Goal: Communication & Community: Connect with others

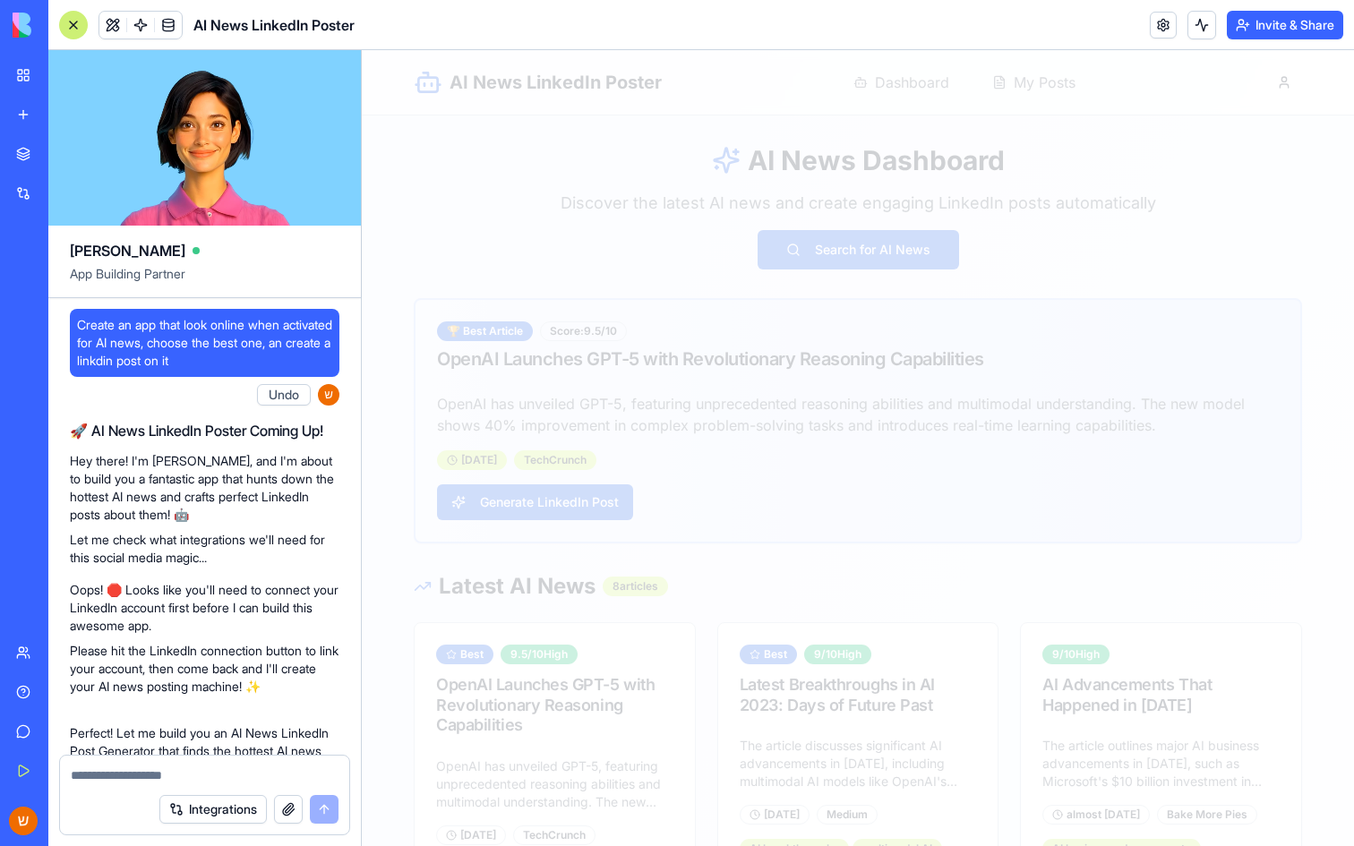
scroll to position [607, 0]
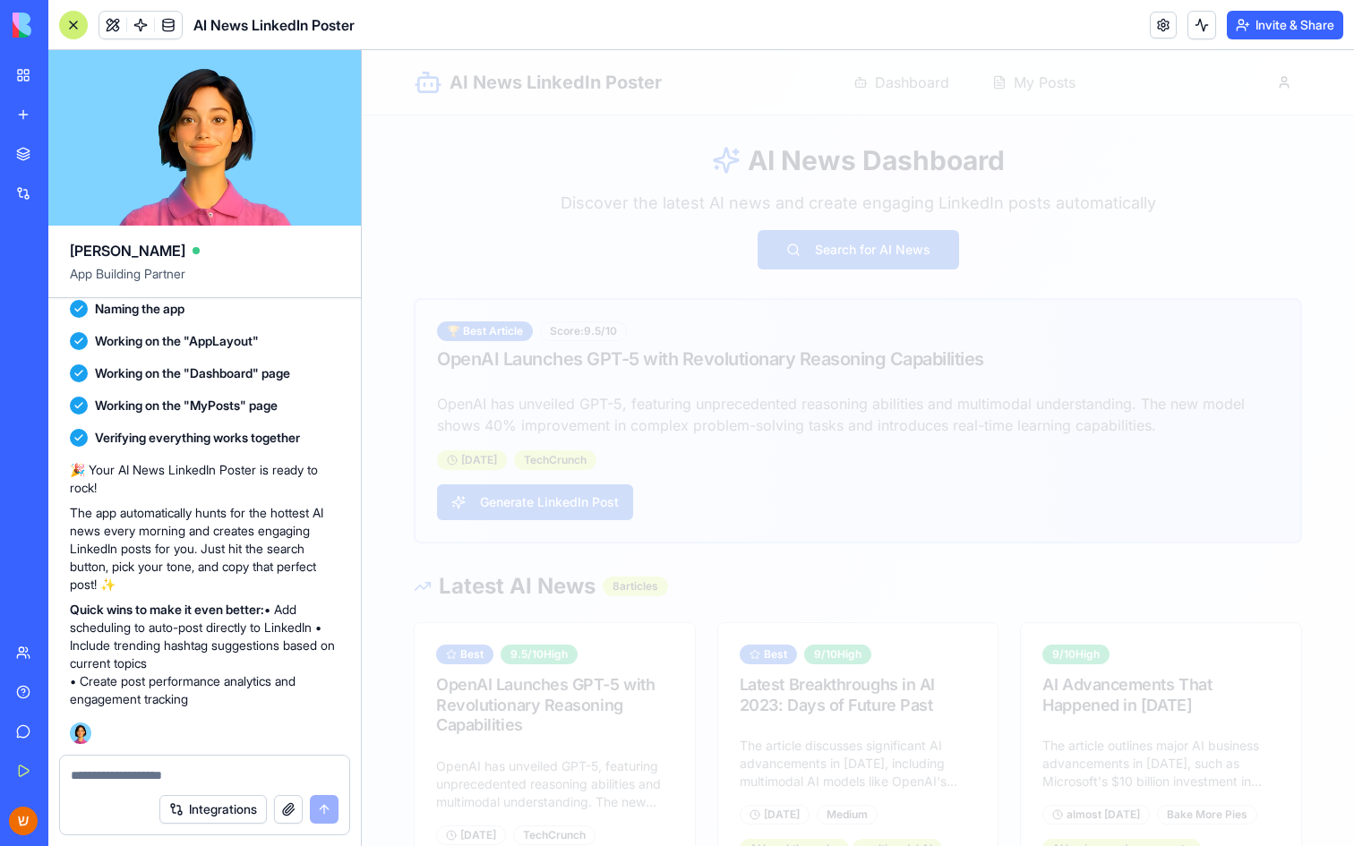
click at [623, 447] on div at bounding box center [858, 448] width 992 height 796
click at [232, 772] on textarea at bounding box center [205, 775] width 268 height 18
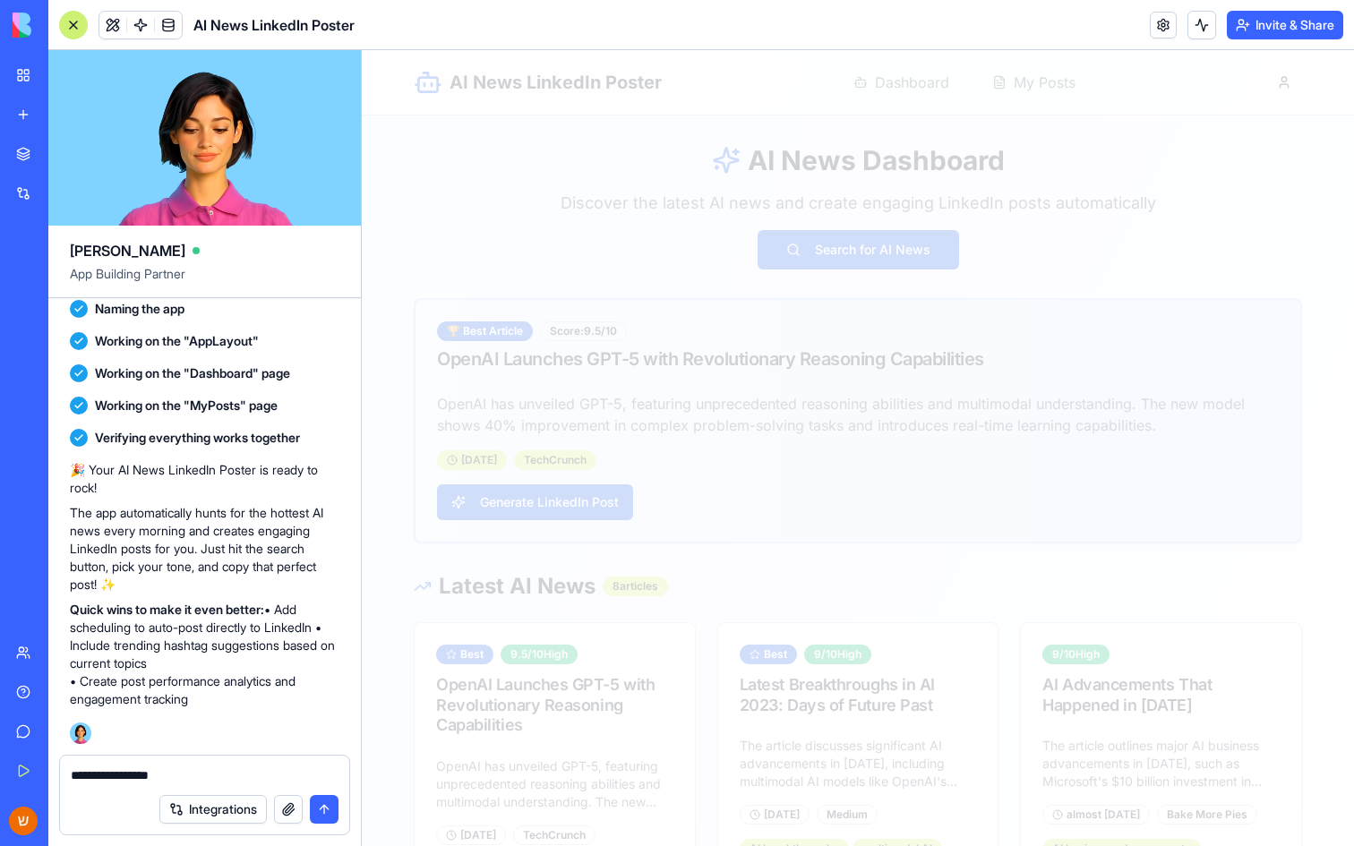
type textarea "**********"
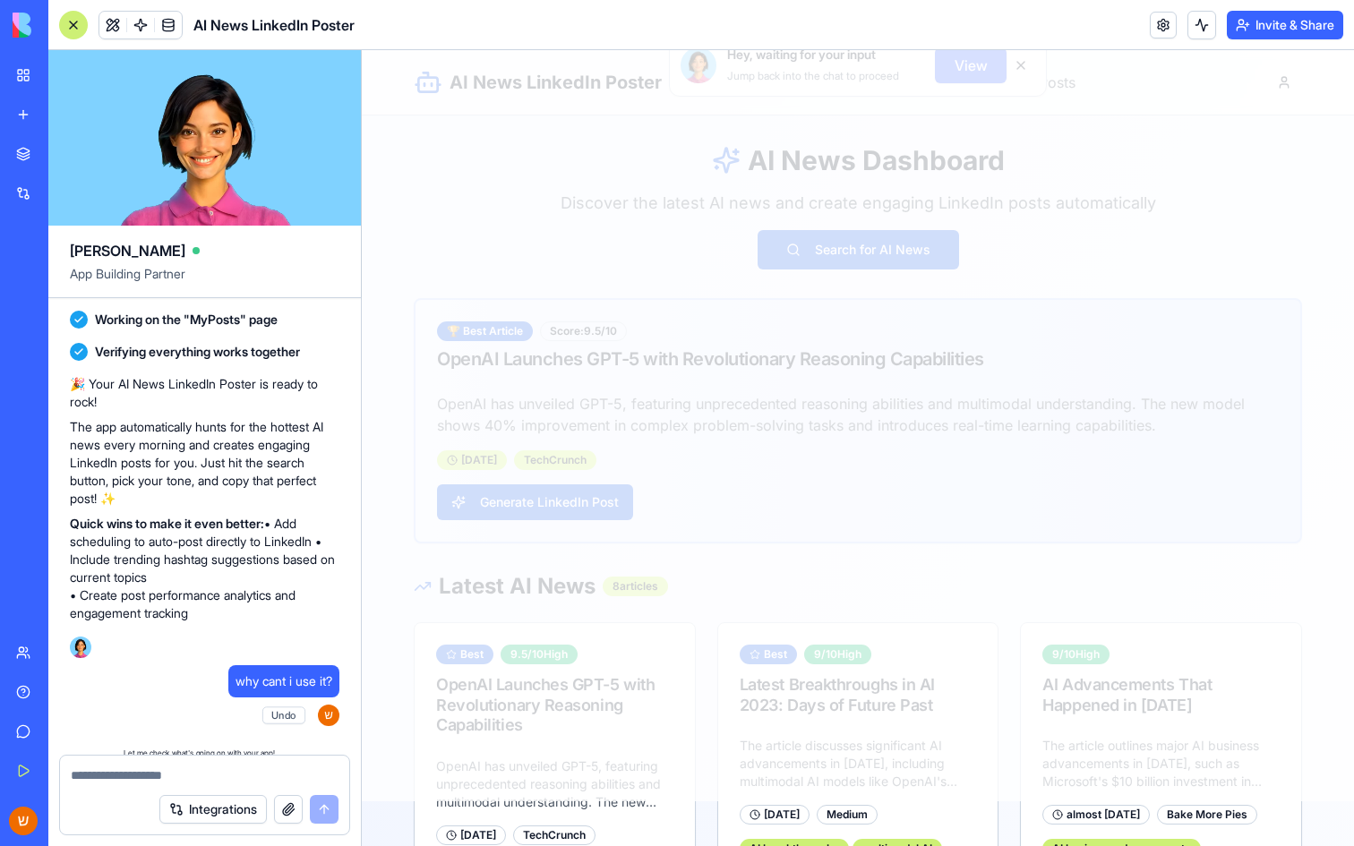
scroll to position [1141, 0]
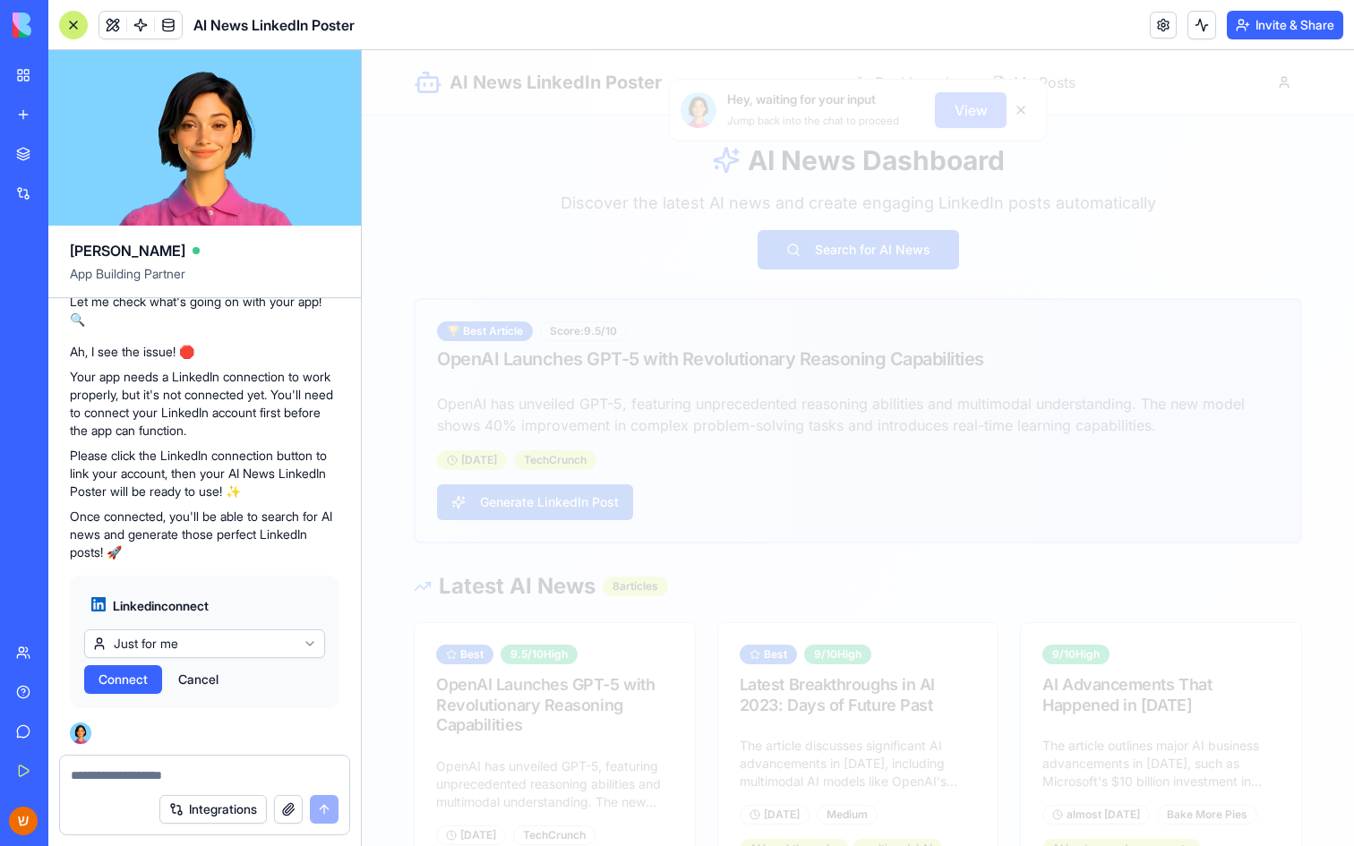
click at [943, 245] on div at bounding box center [858, 448] width 992 height 796
click at [134, 680] on span "Connect" at bounding box center [122, 680] width 49 height 18
